Goal: Information Seeking & Learning: Learn about a topic

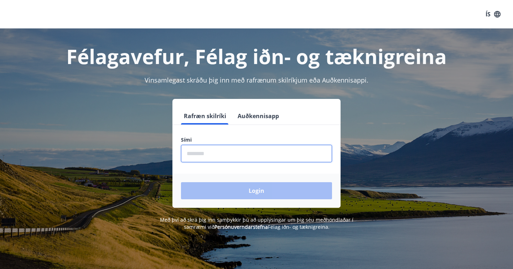
click at [234, 159] on input "phone" at bounding box center [256, 153] width 151 height 17
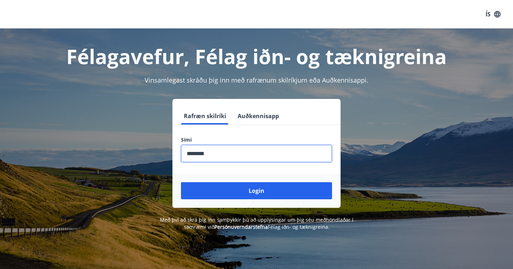
type input "********"
click at [256, 191] on button "Login" at bounding box center [256, 190] width 151 height 17
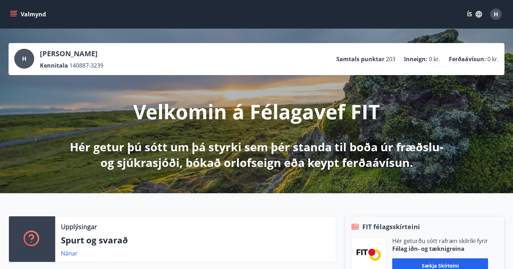
click at [24, 15] on button "Valmynd" at bounding box center [29, 14] width 40 height 13
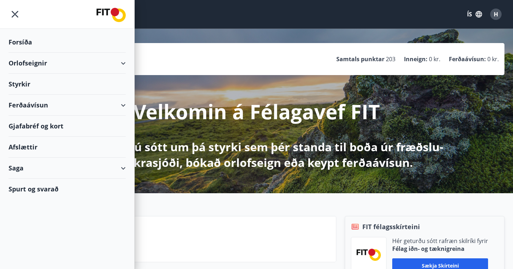
click at [56, 53] on div "Styrkir" at bounding box center [67, 42] width 117 height 21
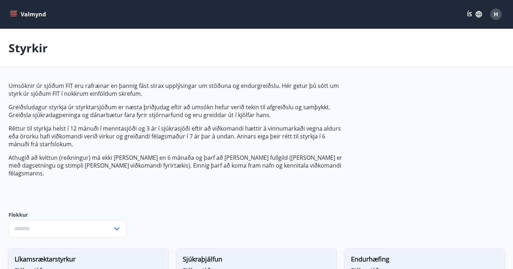
type input "***"
click at [35, 17] on button "Valmynd" at bounding box center [29, 14] width 40 height 13
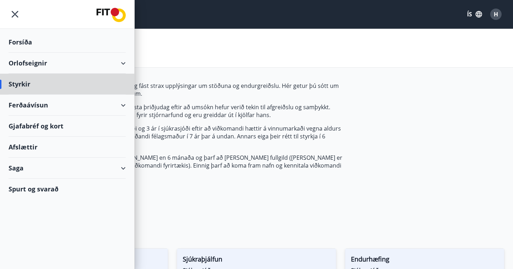
click at [31, 39] on div "Forsíða" at bounding box center [67, 42] width 117 height 21
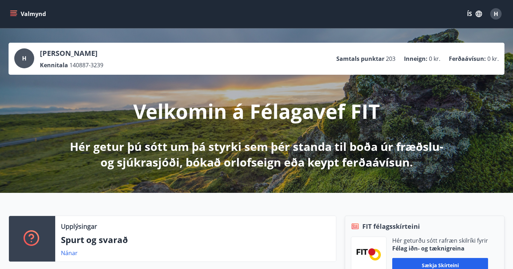
scroll to position [0, 0]
click at [13, 11] on icon "menu" at bounding box center [14, 11] width 8 height 1
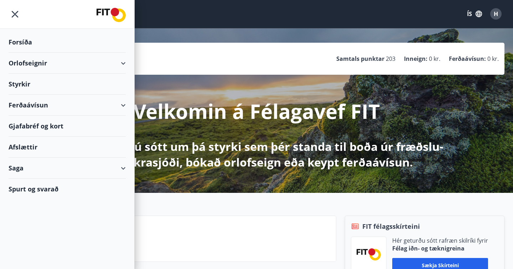
click at [22, 53] on div "Styrkir" at bounding box center [67, 42] width 117 height 21
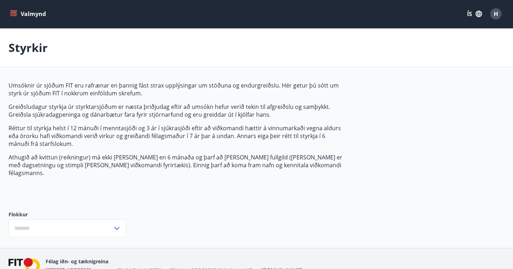
type input "***"
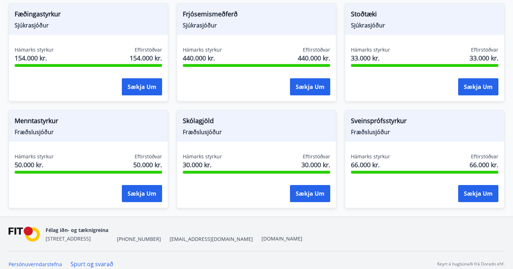
scroll to position [565, 0]
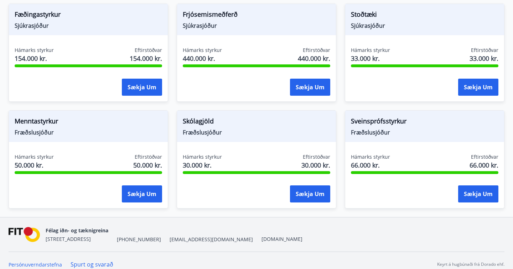
click at [215, 128] on span "Fræðslusjóður" at bounding box center [256, 132] width 147 height 8
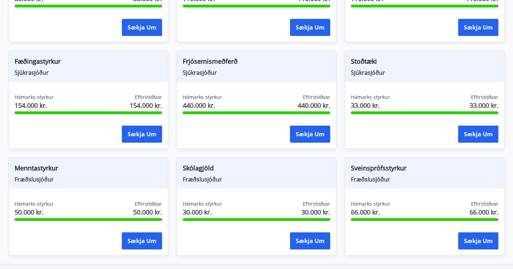
scroll to position [510, 0]
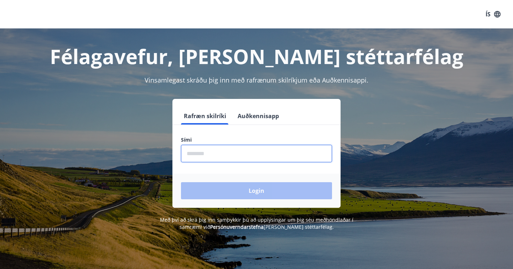
click at [237, 152] on input "phone" at bounding box center [256, 153] width 151 height 17
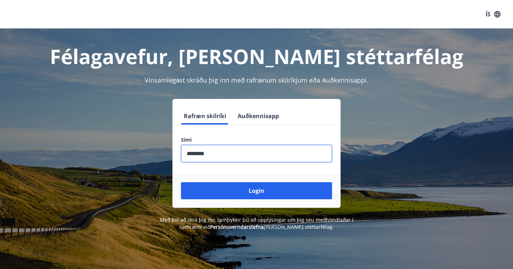
type input "********"
click at [256, 191] on button "Login" at bounding box center [256, 190] width 151 height 17
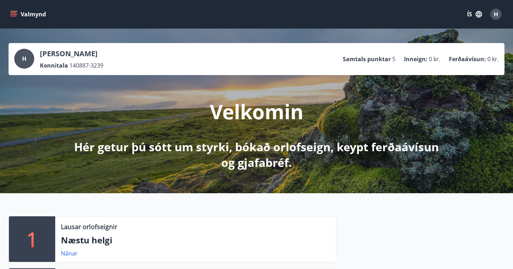
click at [19, 19] on button "Valmynd" at bounding box center [29, 14] width 40 height 13
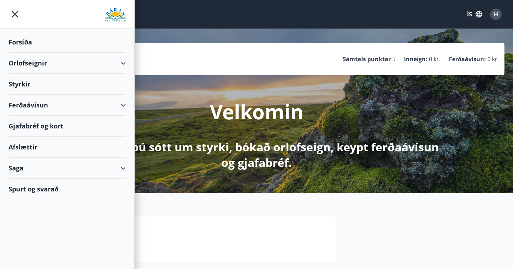
click at [22, 53] on div "Styrkir" at bounding box center [67, 42] width 117 height 21
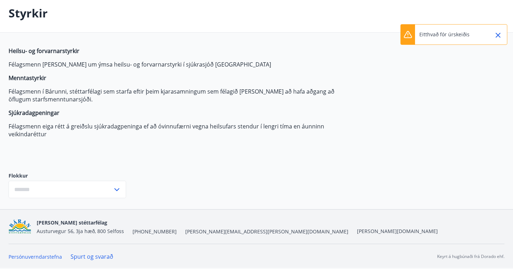
scroll to position [35, 0]
click at [71, 182] on input "text" at bounding box center [61, 189] width 104 height 17
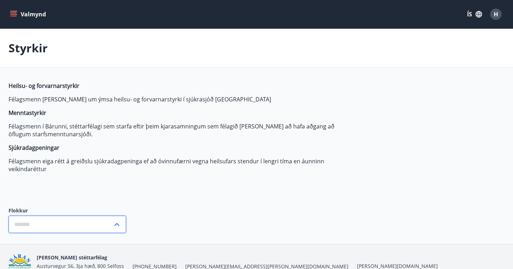
scroll to position [0, 0]
click at [33, 50] on p "Styrkir" at bounding box center [28, 48] width 39 height 16
click at [14, 11] on icon "menu" at bounding box center [13, 14] width 7 height 7
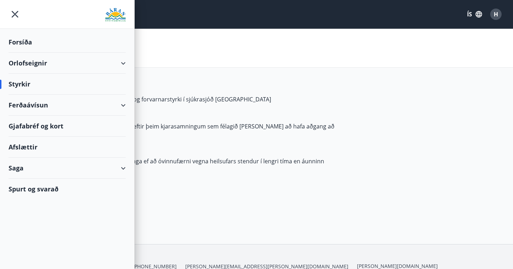
click at [45, 84] on div "Styrkir" at bounding box center [67, 84] width 117 height 21
click at [16, 86] on div "Styrkir" at bounding box center [67, 84] width 117 height 21
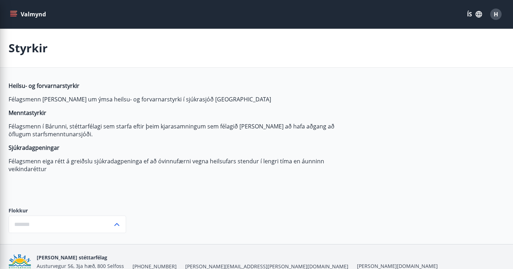
click at [250, 31] on div "Styrkir" at bounding box center [256, 48] width 513 height 39
